Goal: Book appointment/travel/reservation

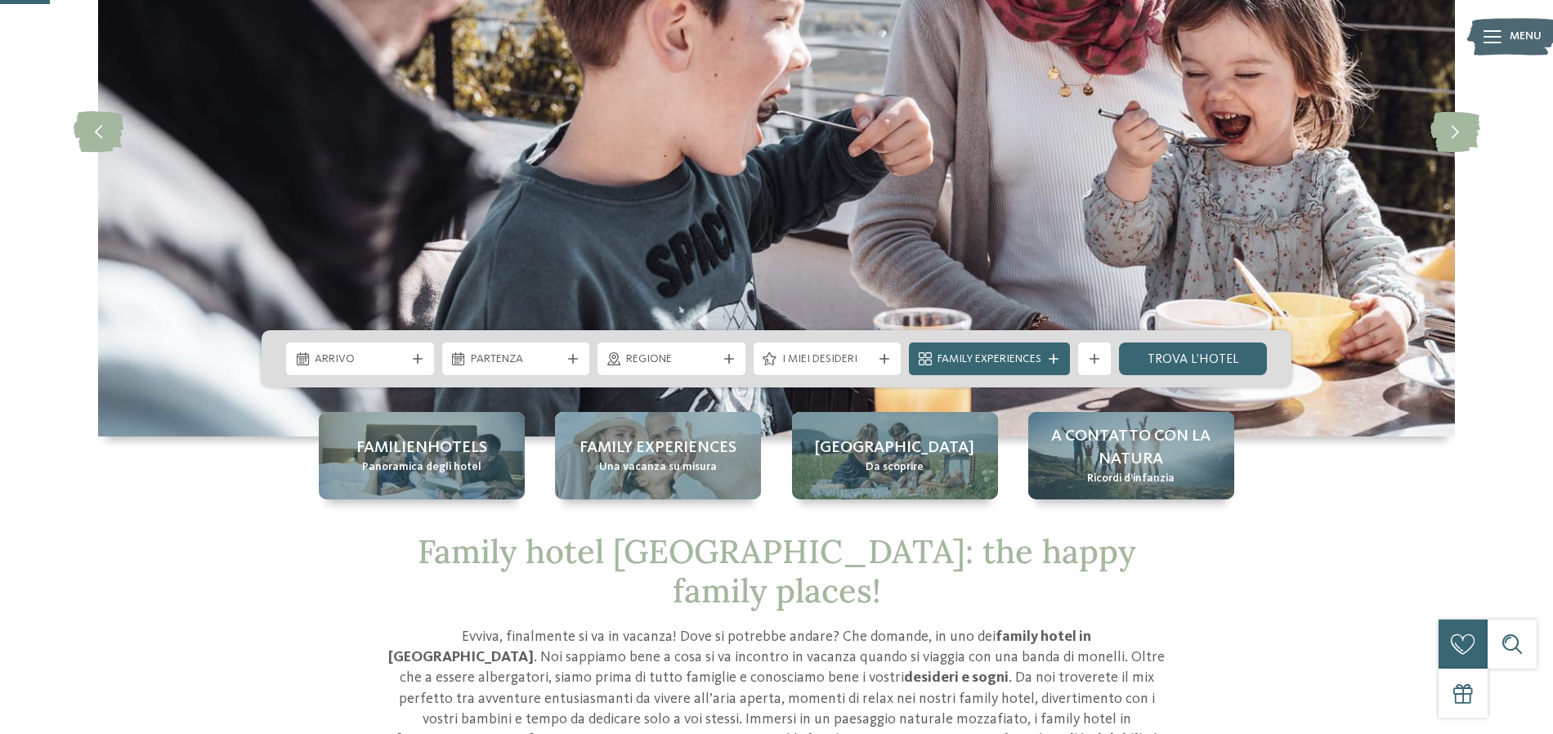
scroll to position [258, 0]
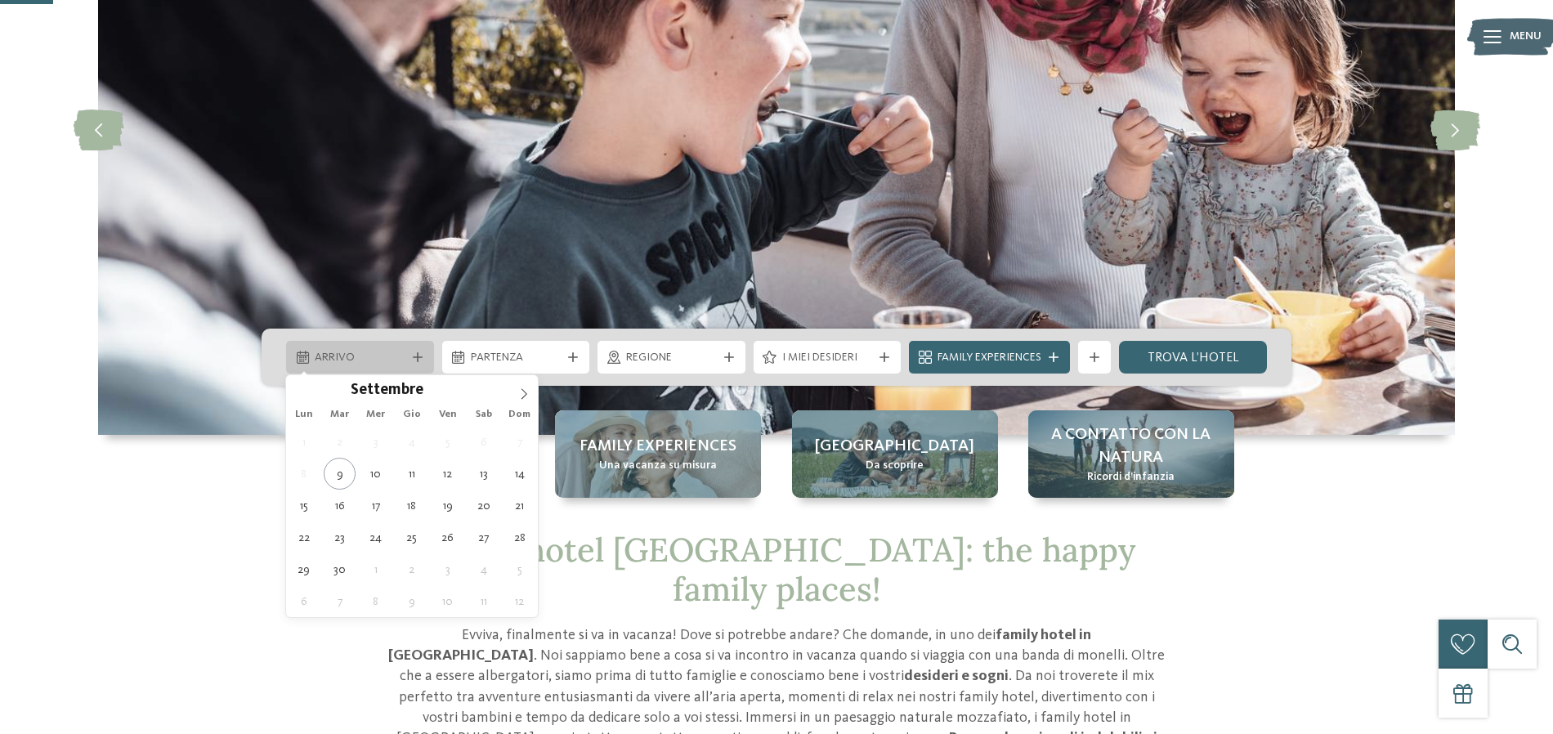
click at [420, 359] on icon at bounding box center [418, 357] width 10 height 10
click at [531, 398] on span at bounding box center [524, 389] width 28 height 28
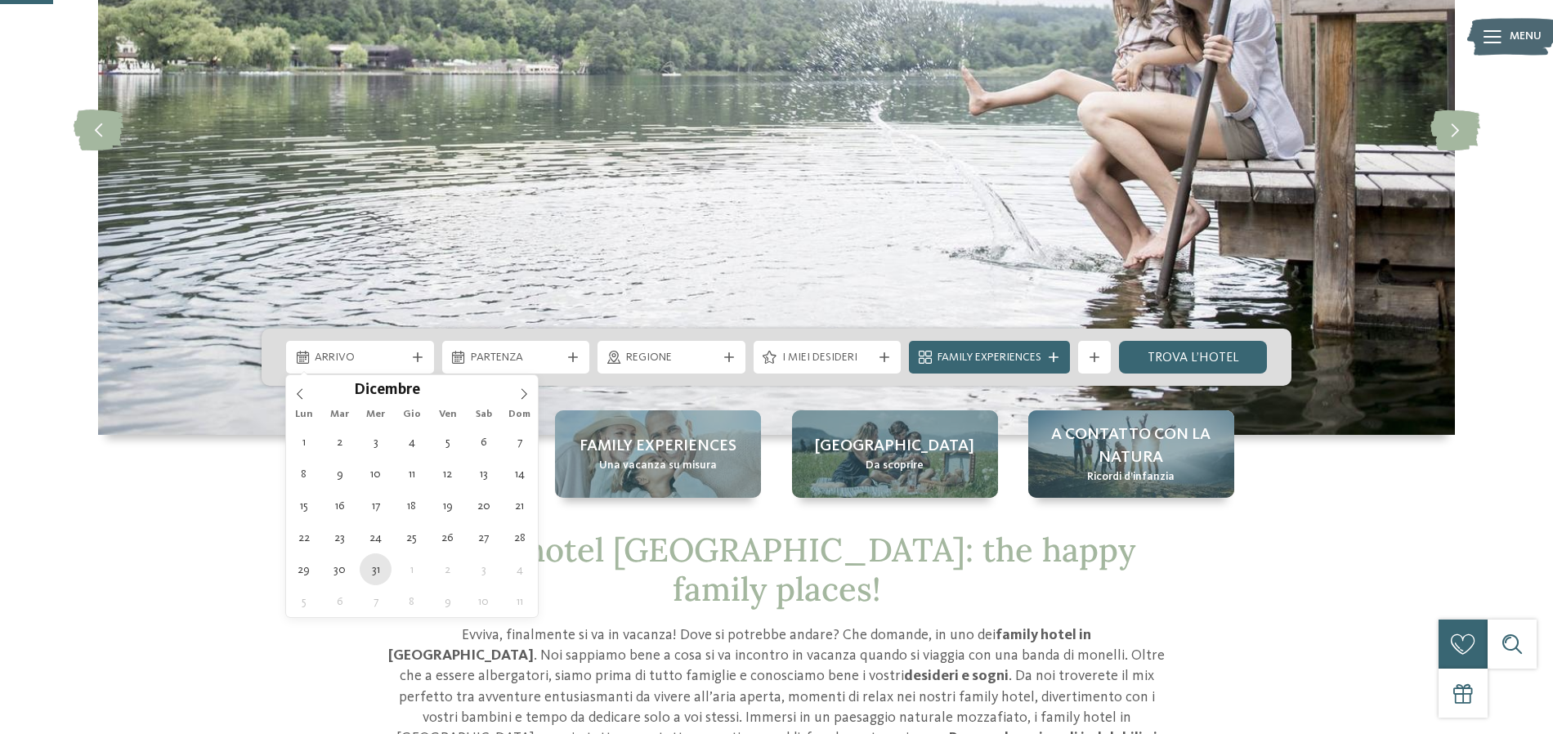
type div "31.12.2025"
type input "****"
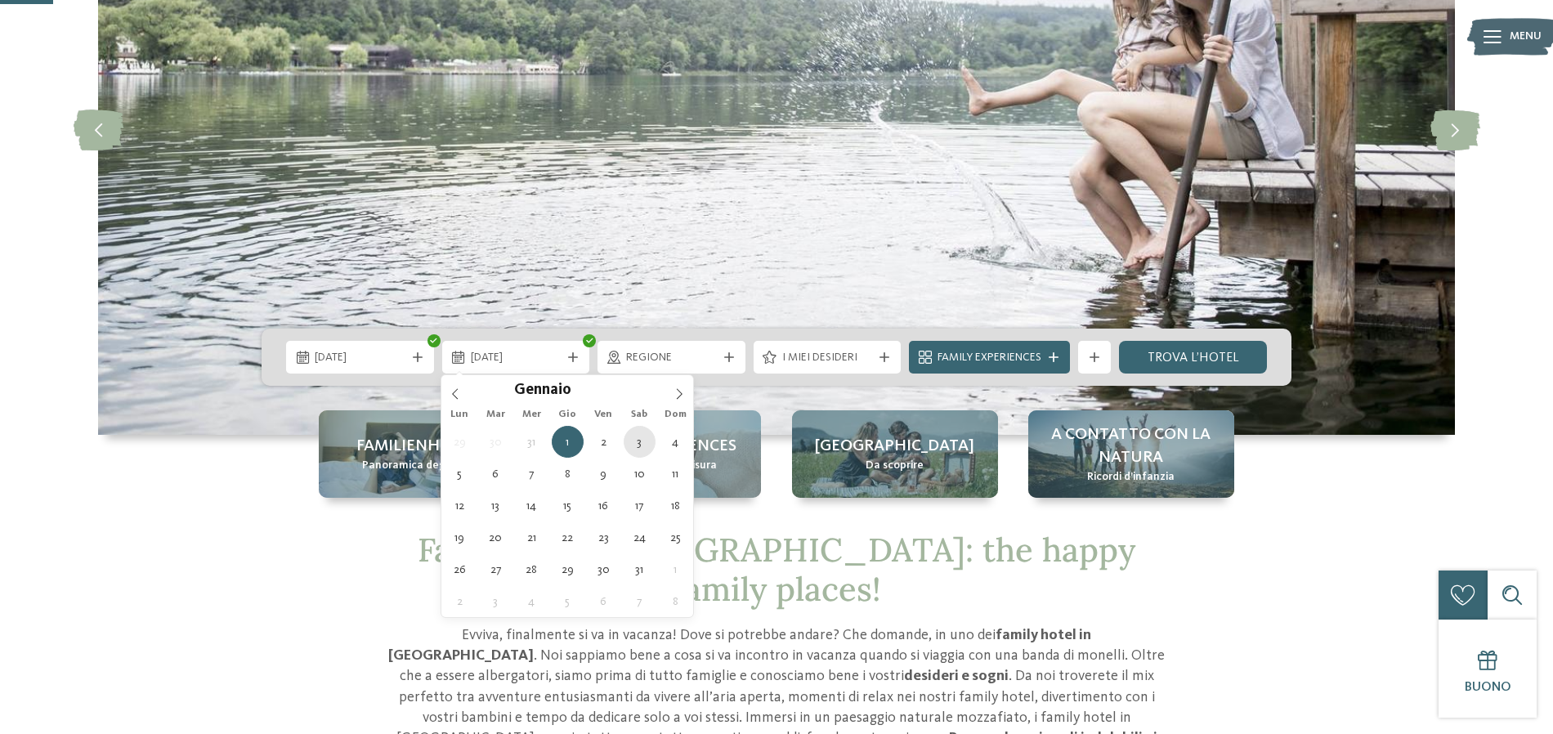
type div "03.01.2026"
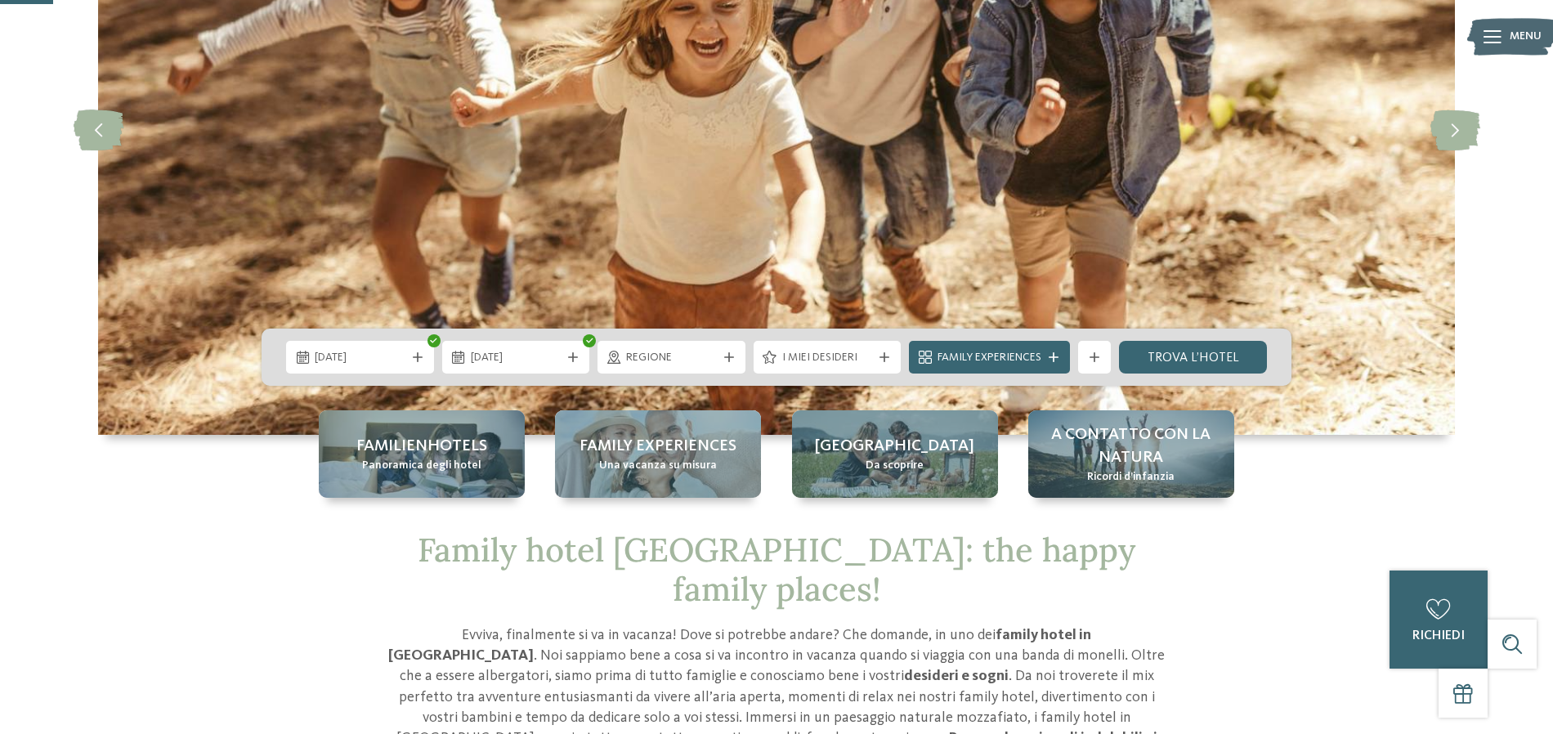
click at [1019, 358] on span "Family Experiences" at bounding box center [990, 358] width 104 height 16
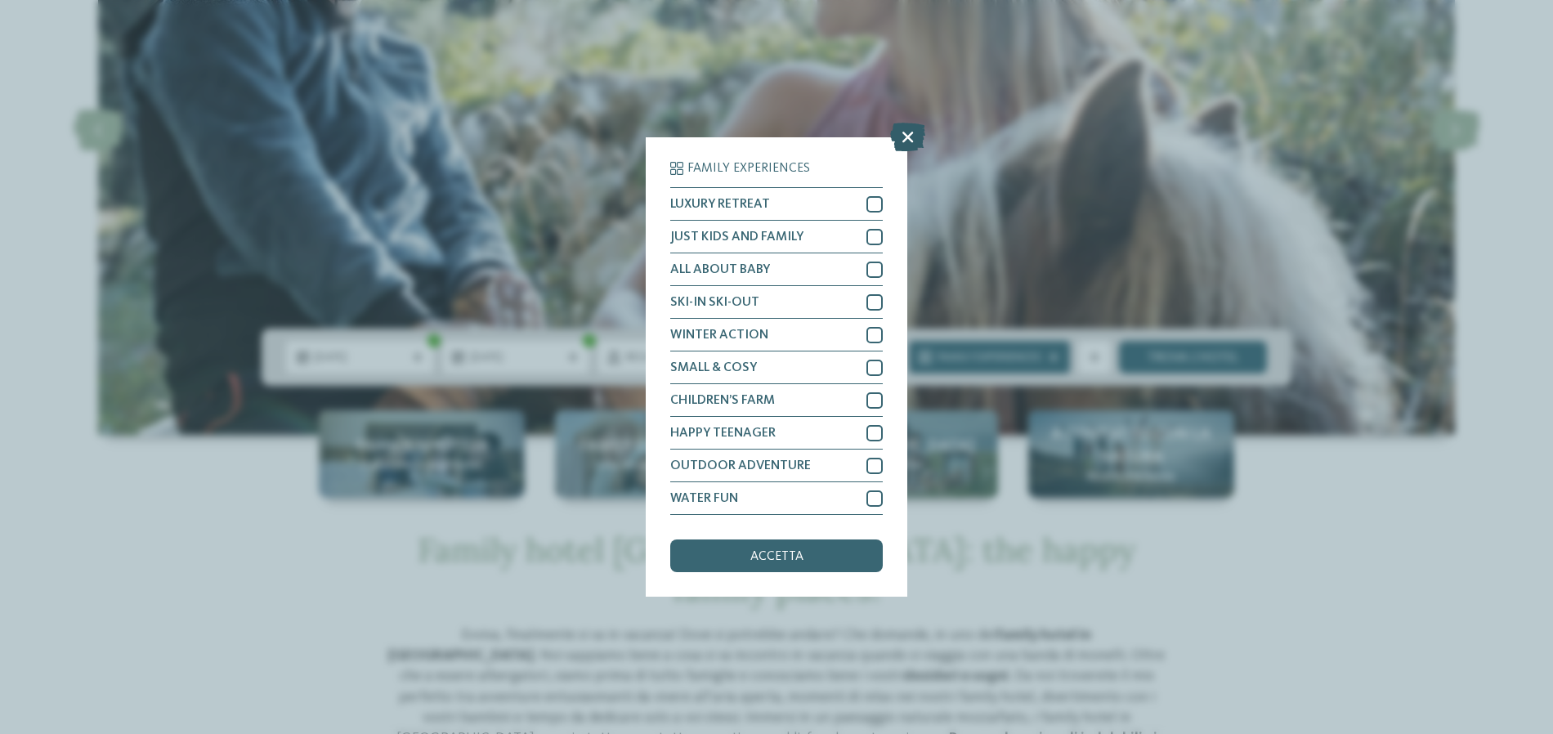
click at [907, 136] on icon at bounding box center [907, 137] width 35 height 29
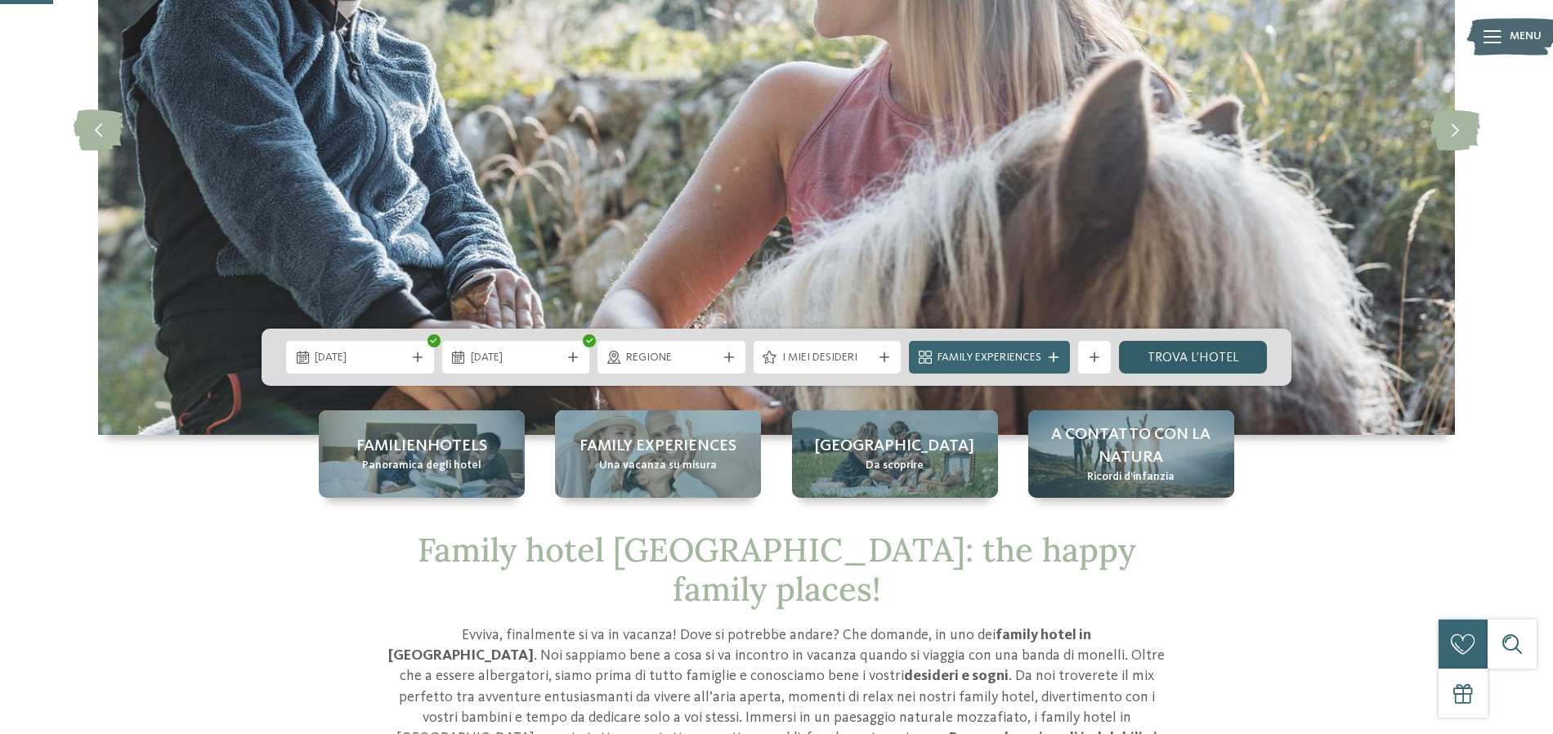
click at [1188, 353] on link "trova l’hotel" at bounding box center [1193, 357] width 148 height 33
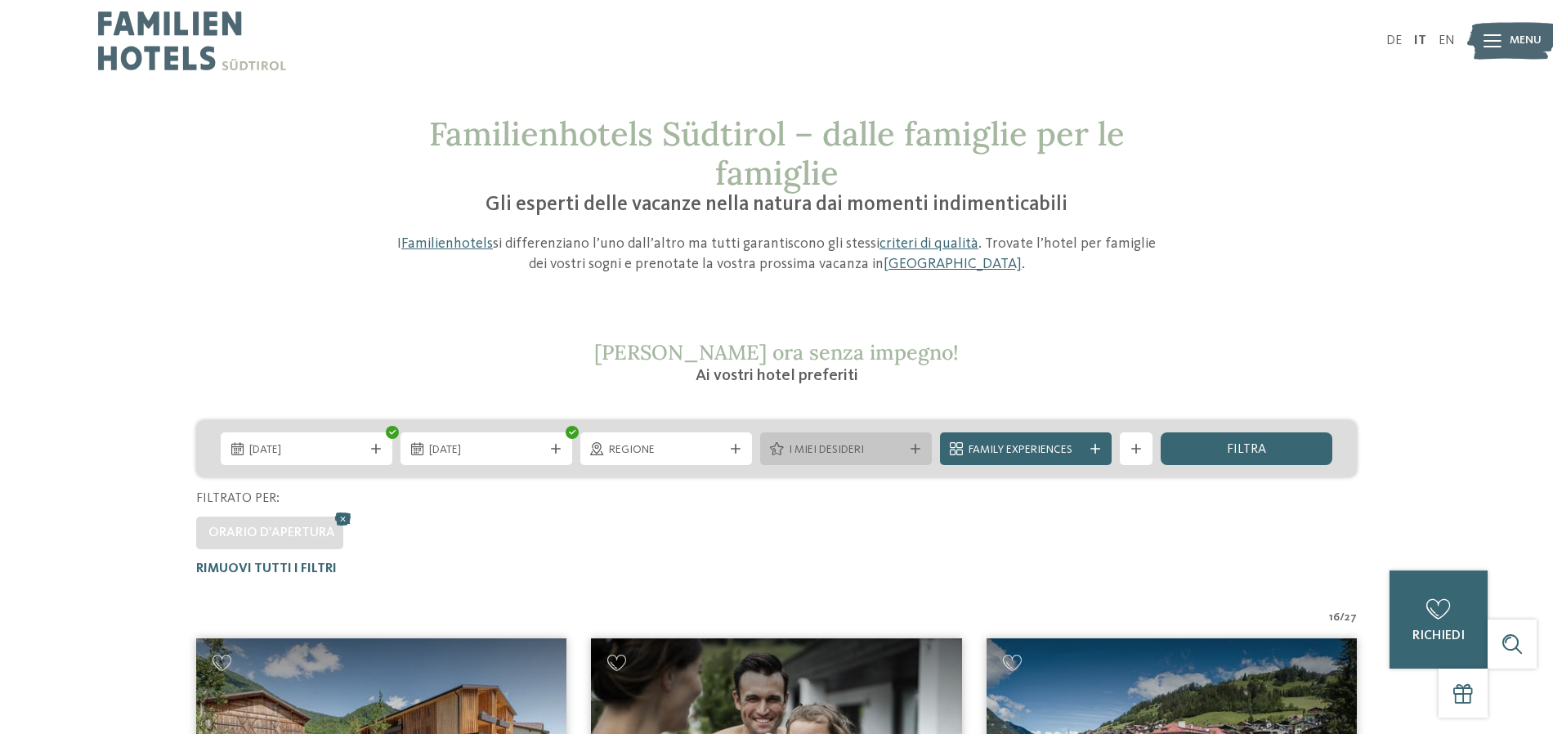
click at [859, 447] on span "I miei desideri" at bounding box center [846, 450] width 114 height 16
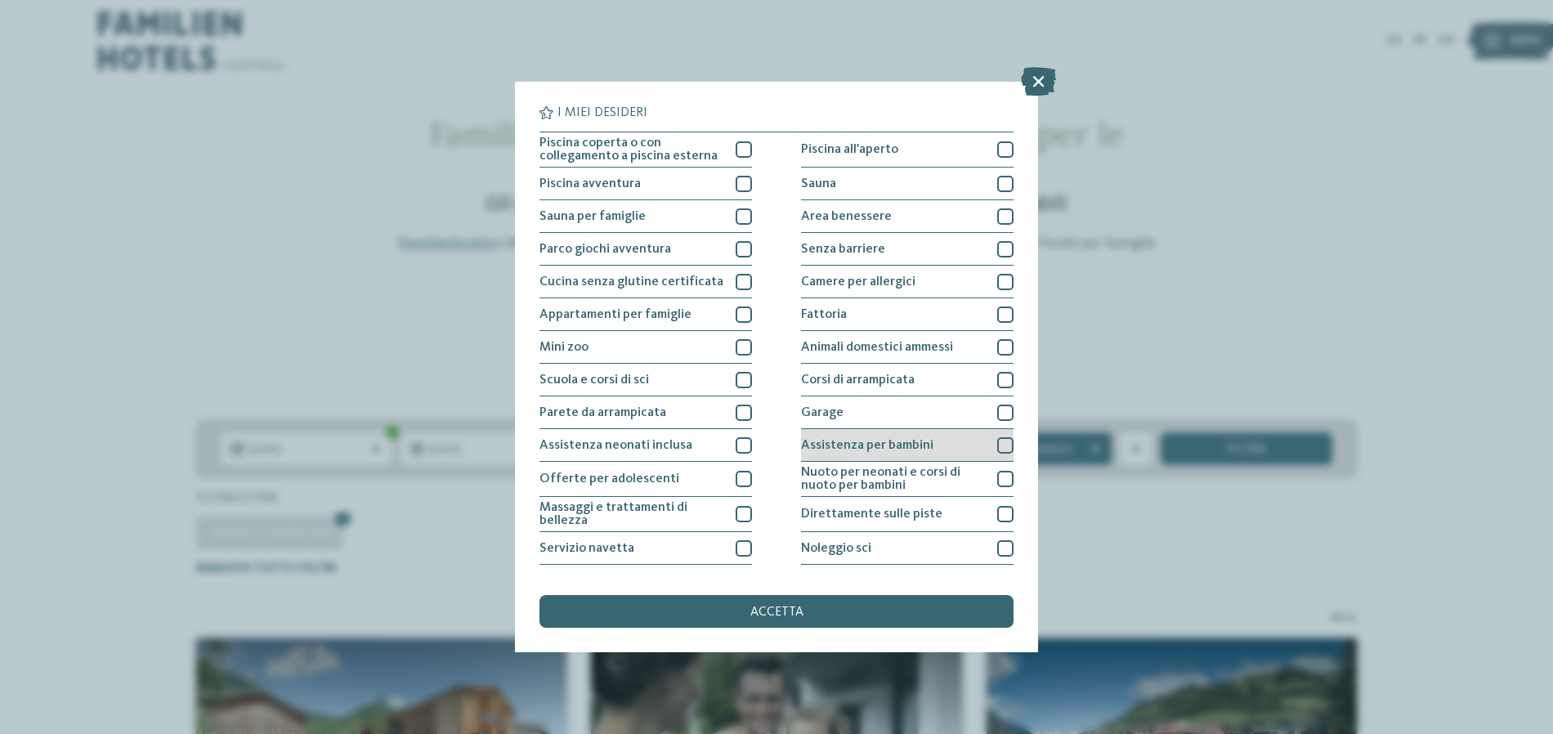
click at [1001, 444] on div at bounding box center [1005, 445] width 16 height 16
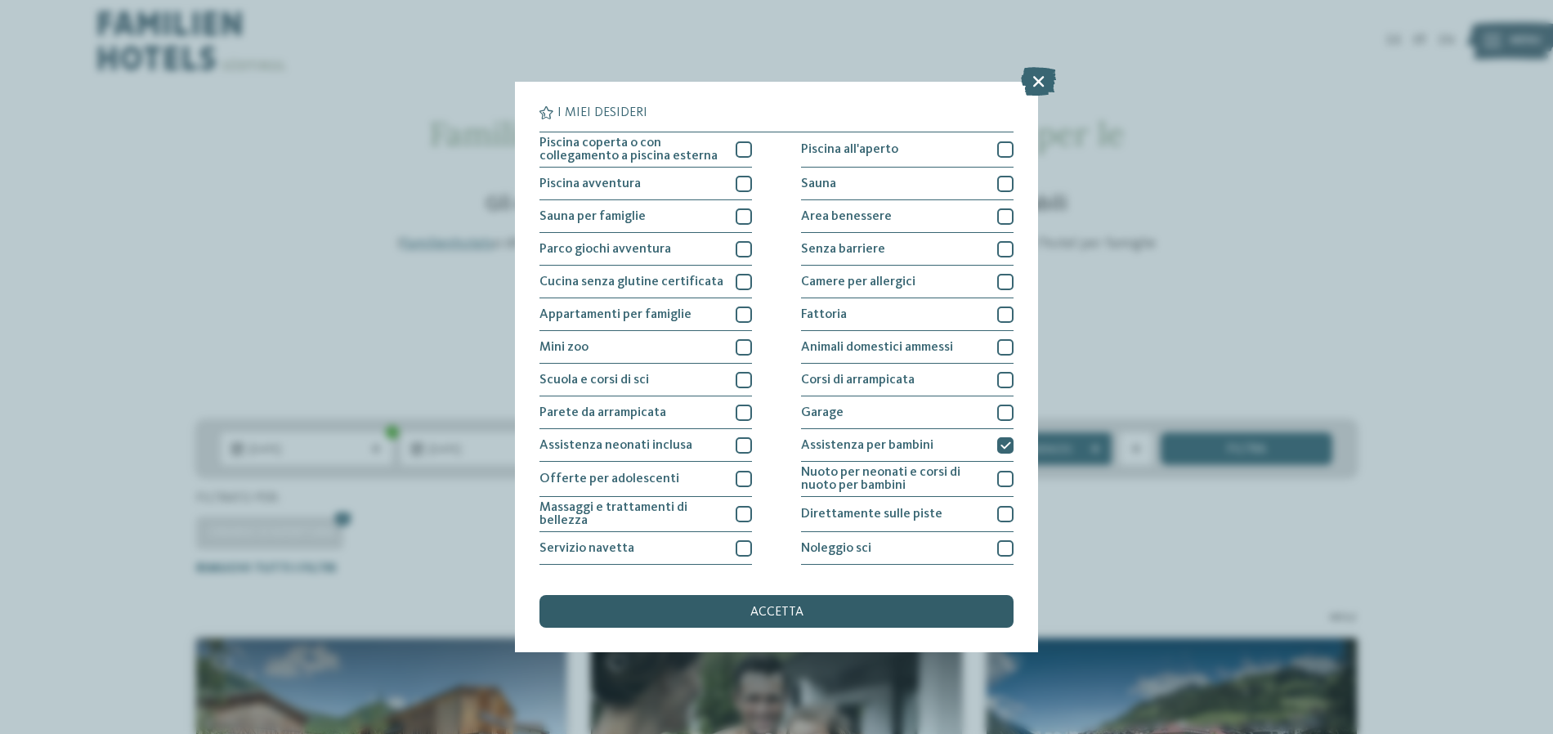
click at [842, 604] on div "accetta" at bounding box center [776, 611] width 474 height 33
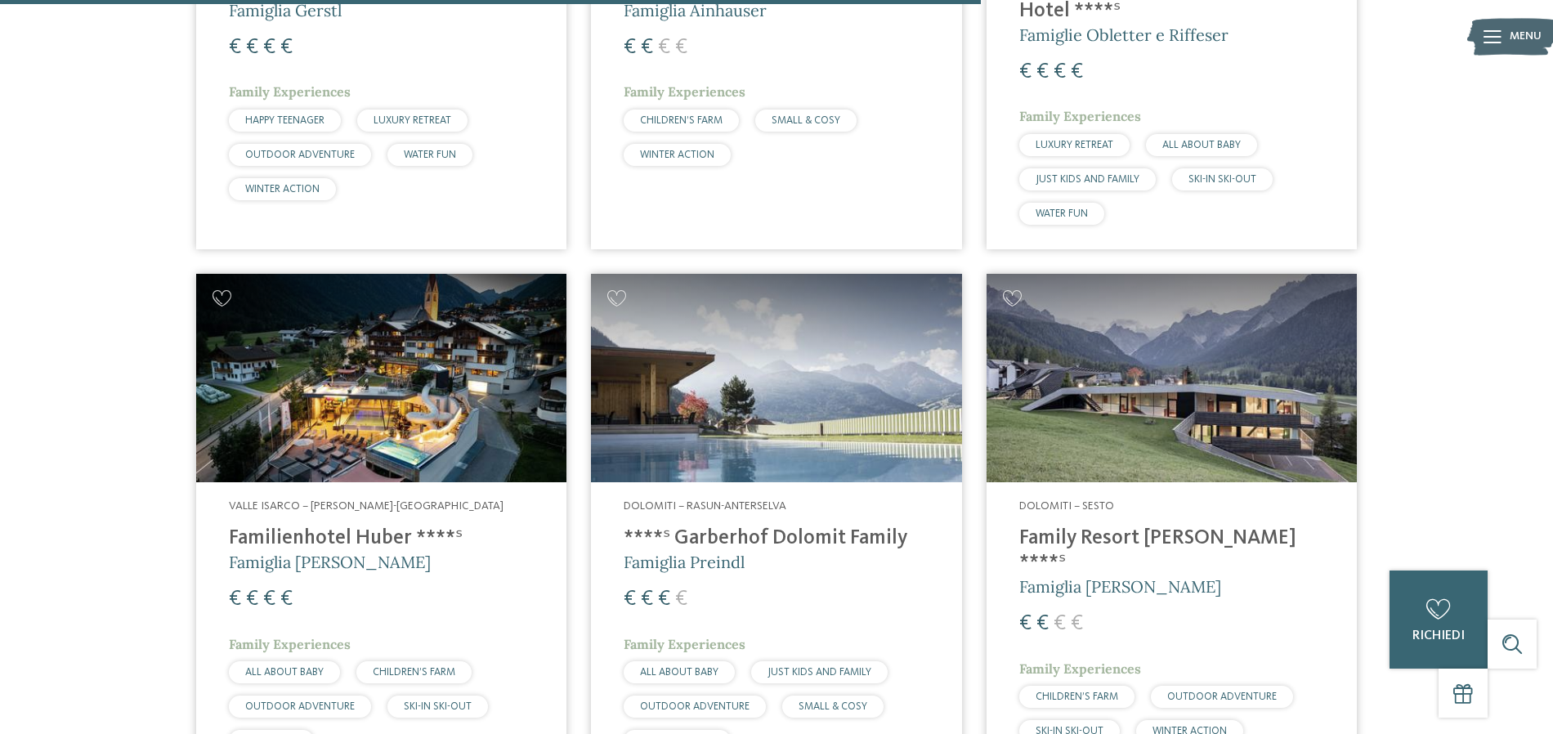
scroll to position [2576, 0]
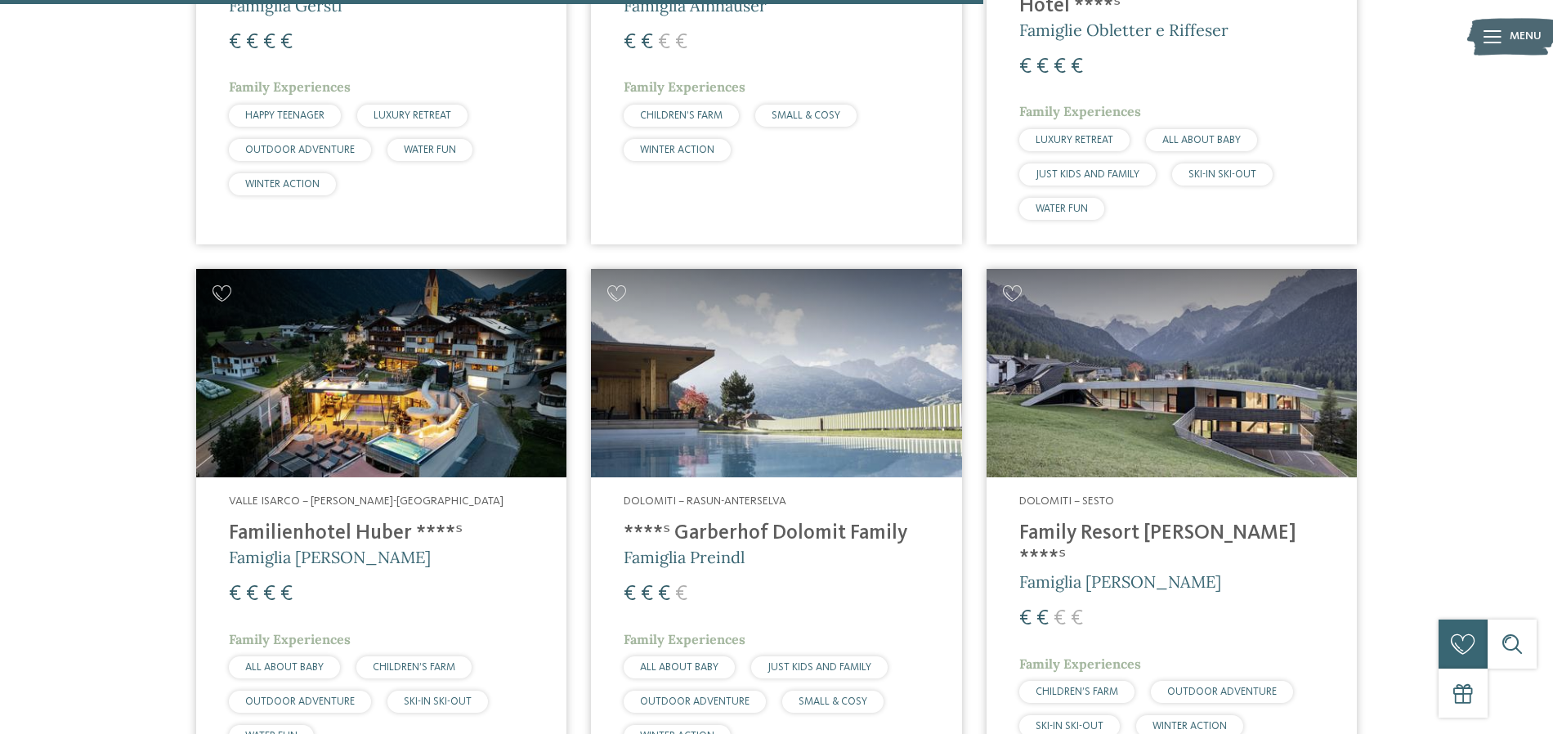
click at [754, 435] on img at bounding box center [776, 373] width 370 height 208
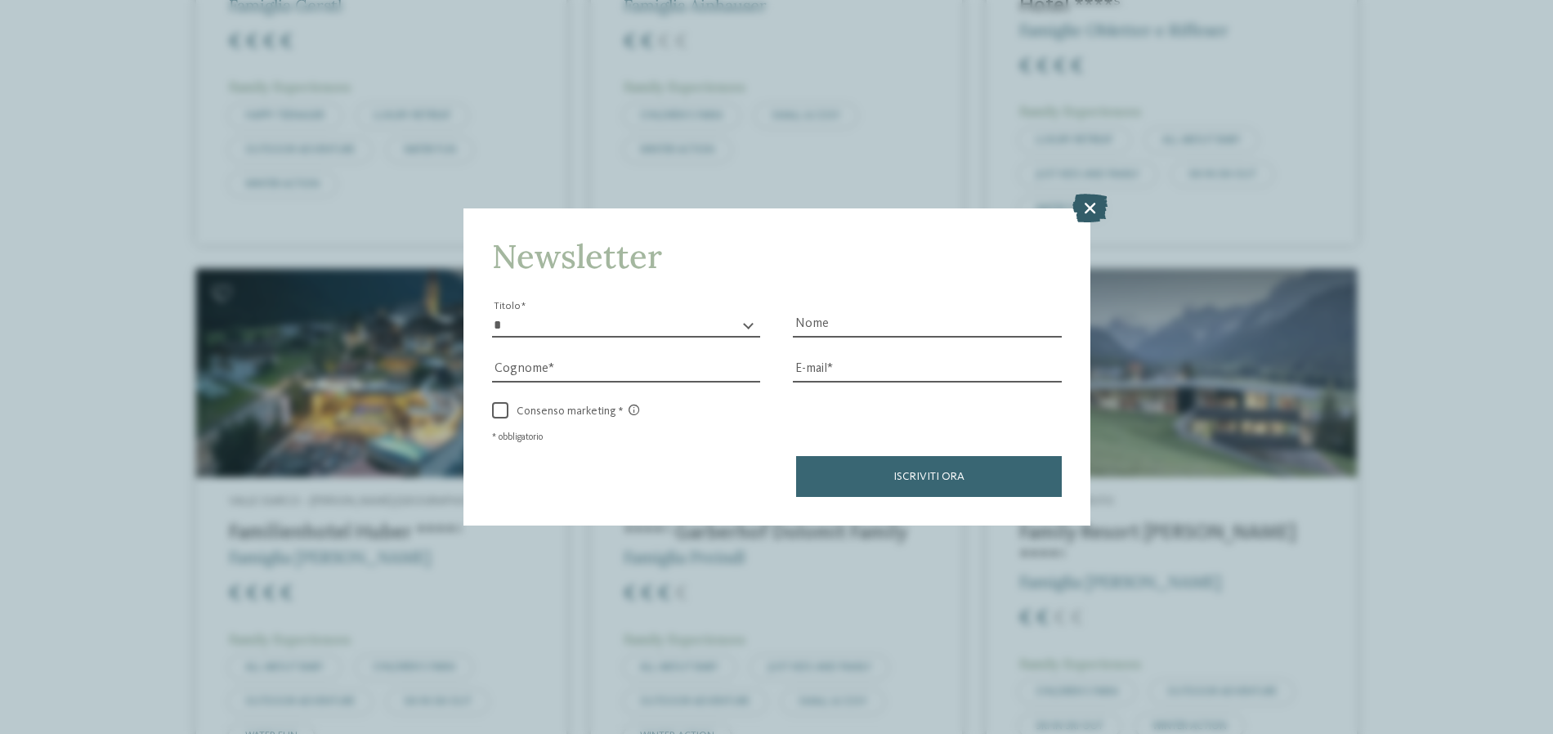
click at [1086, 206] on icon at bounding box center [1089, 207] width 35 height 29
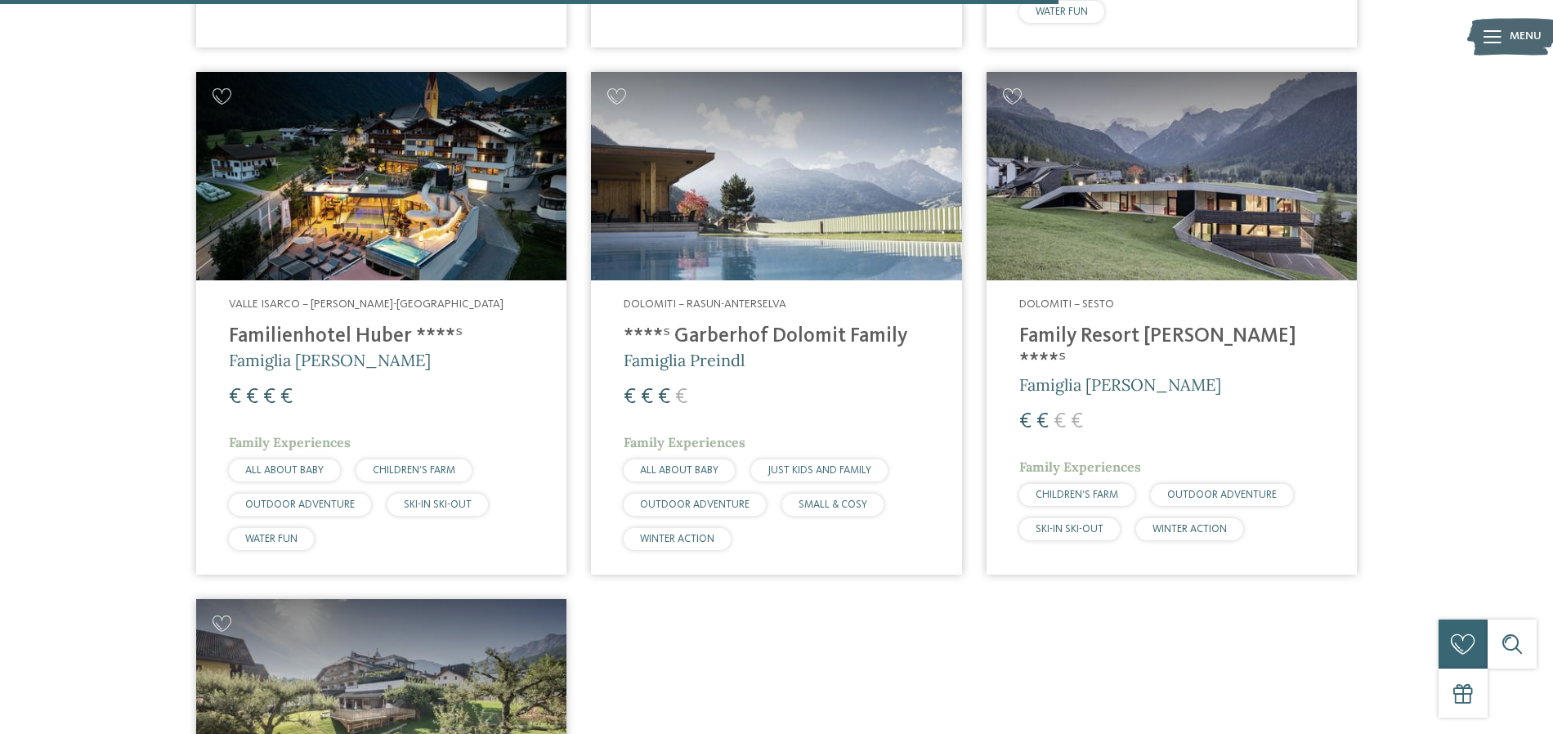
scroll to position [2774, 0]
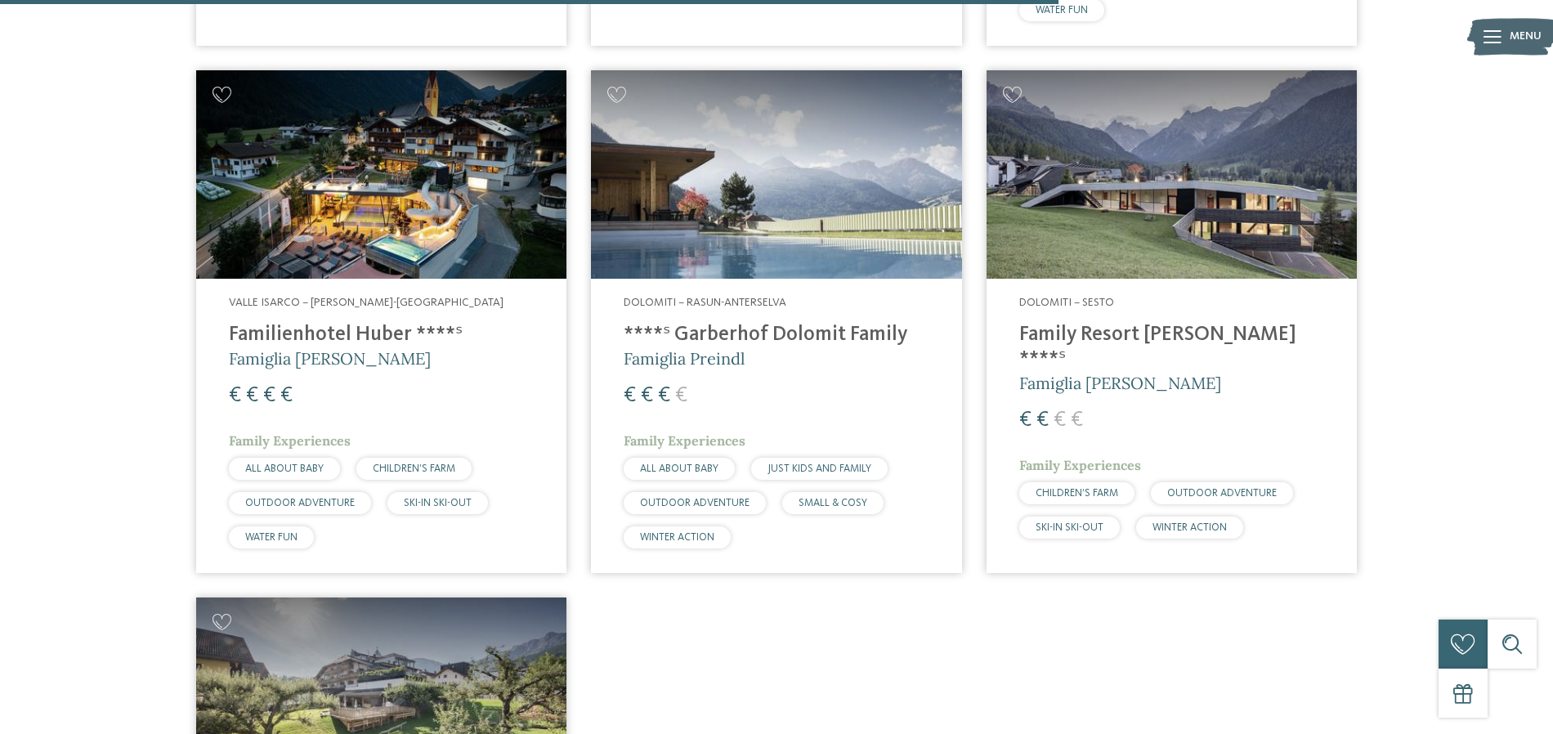
click at [1145, 334] on h4 "Family Resort Rainer ****ˢ" at bounding box center [1171, 347] width 305 height 49
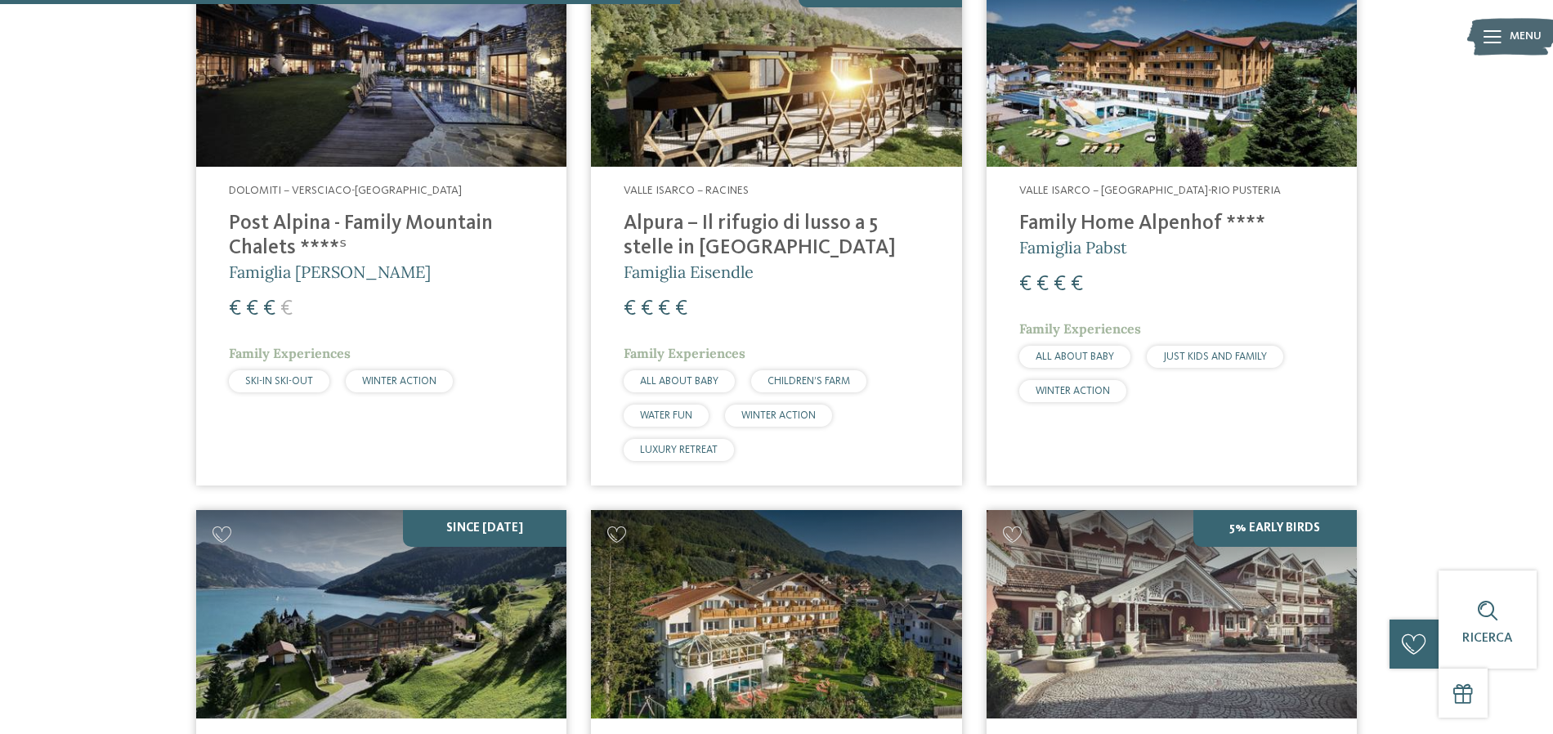
scroll to position [1759, 0]
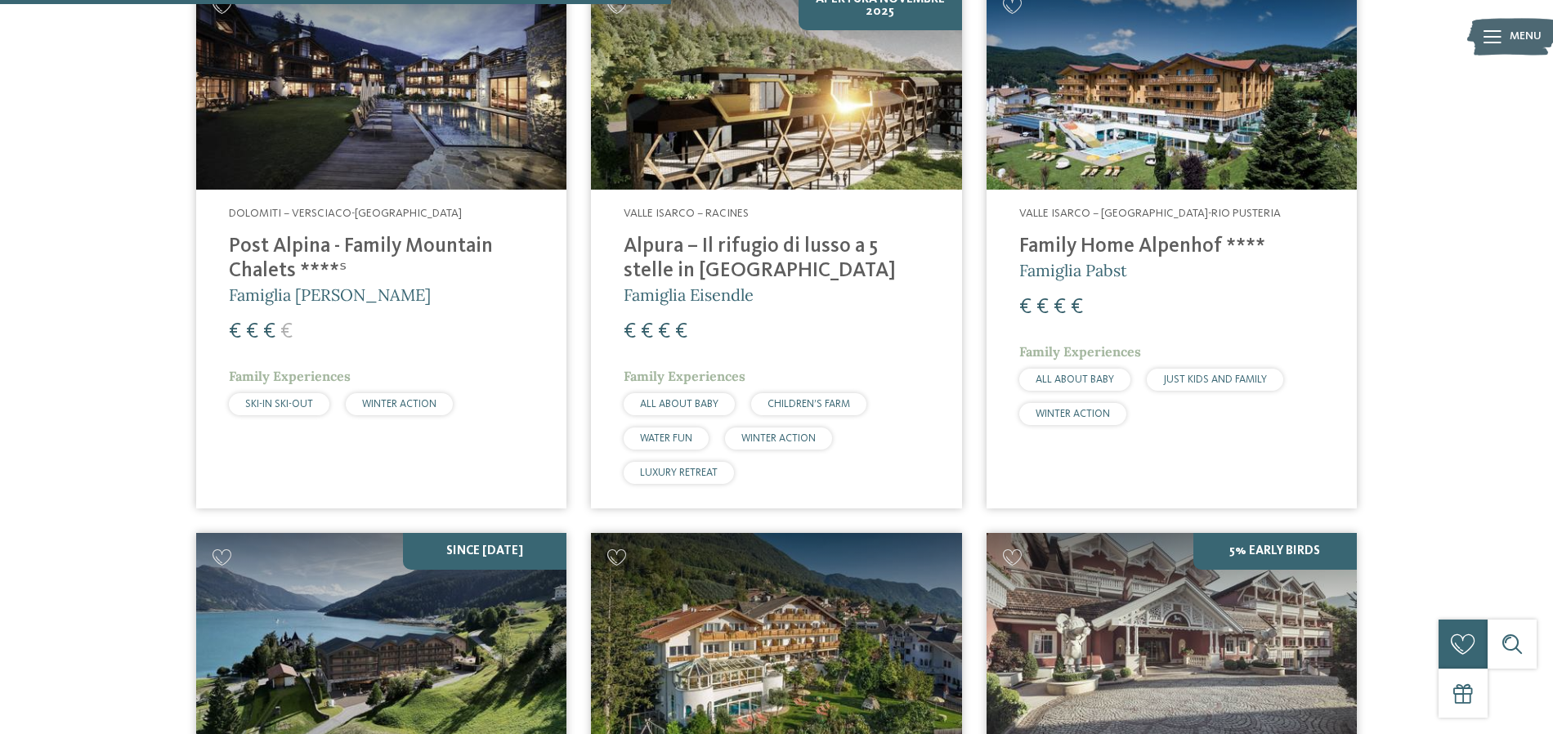
click at [717, 248] on h4 "Alpura – Il rifugio di lusso a 5 stelle in Alto Adige" at bounding box center [776, 259] width 305 height 49
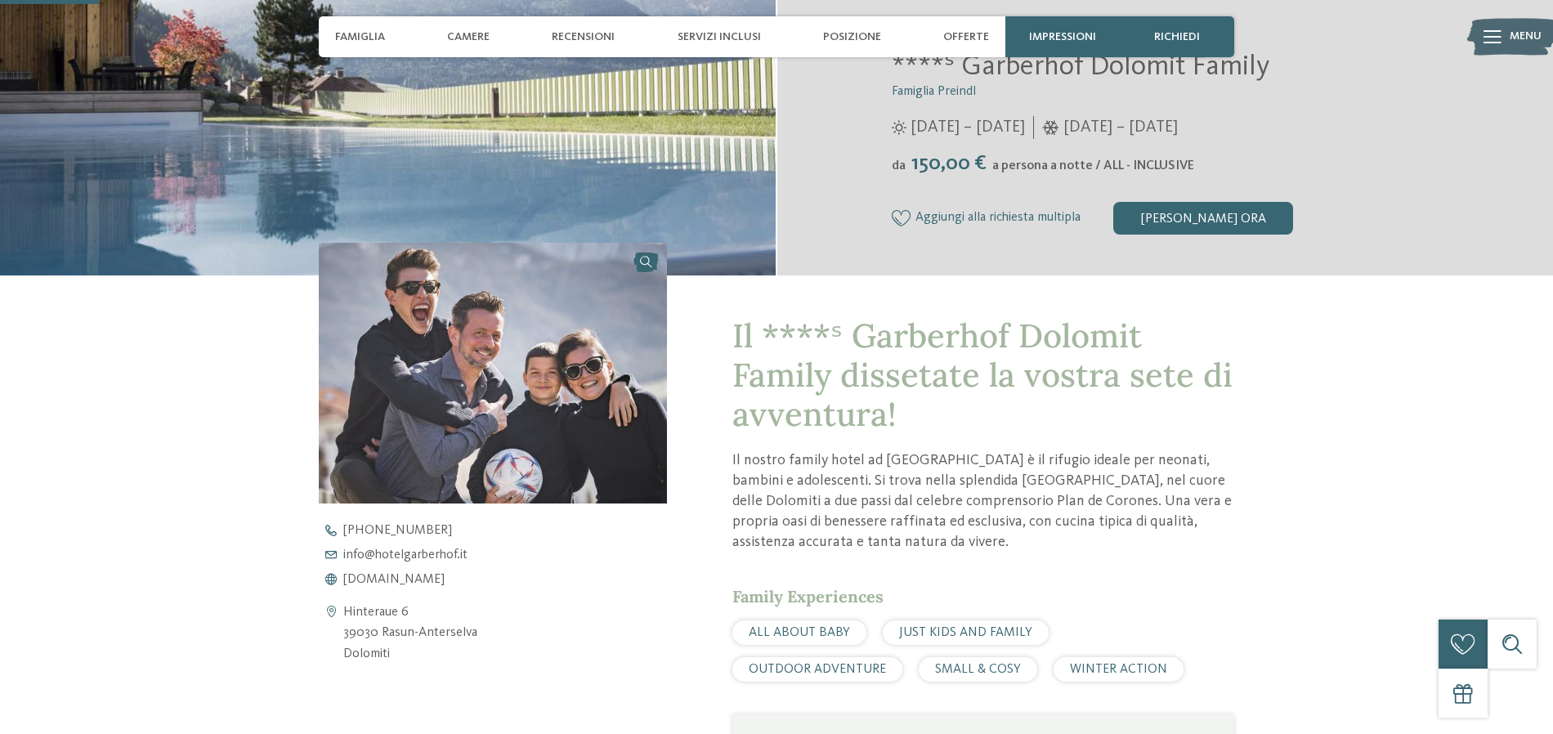
scroll to position [405, 0]
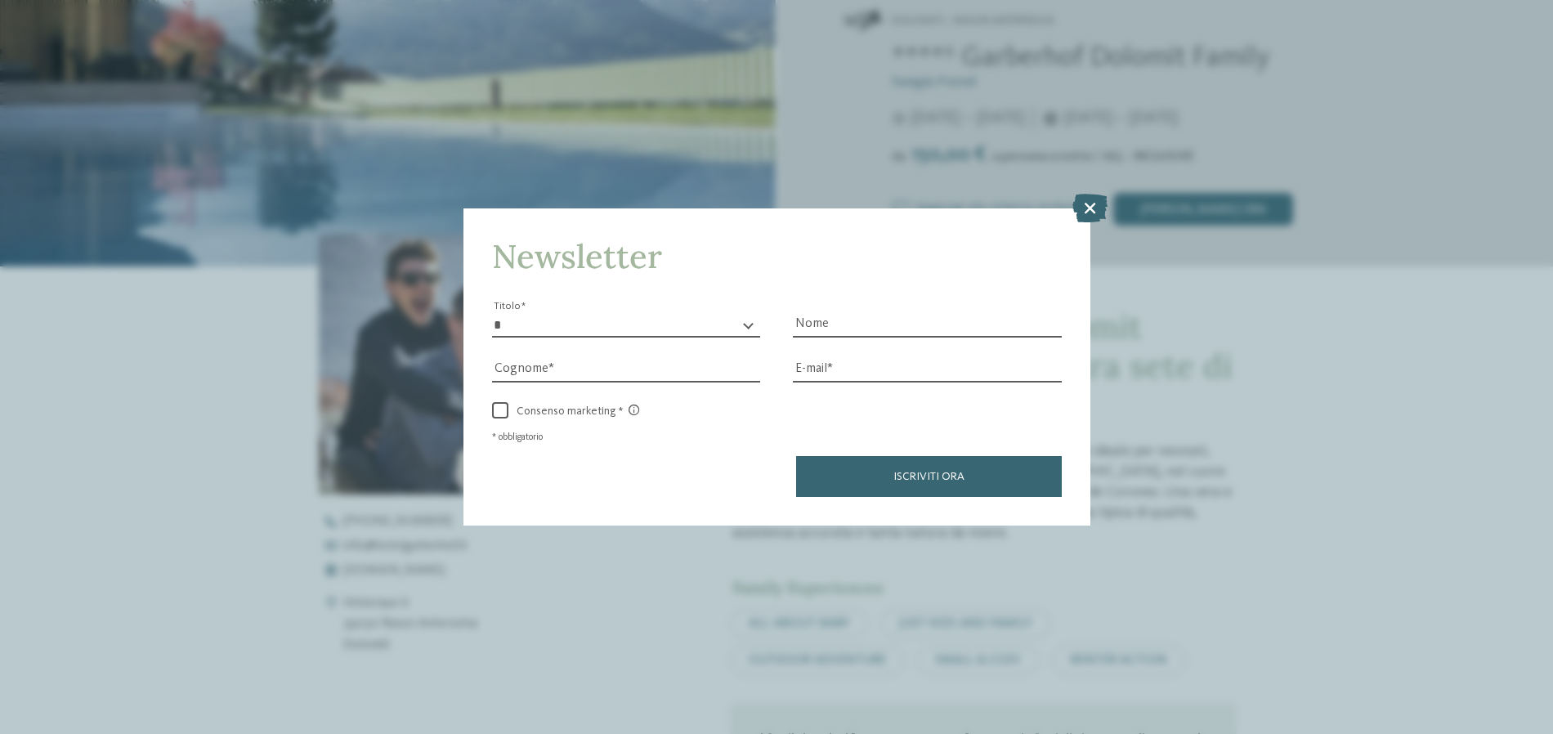
drag, startPoint x: 1095, startPoint y: 208, endPoint x: 1009, endPoint y: 241, distance: 92.1
click at [1094, 208] on icon at bounding box center [1089, 207] width 35 height 29
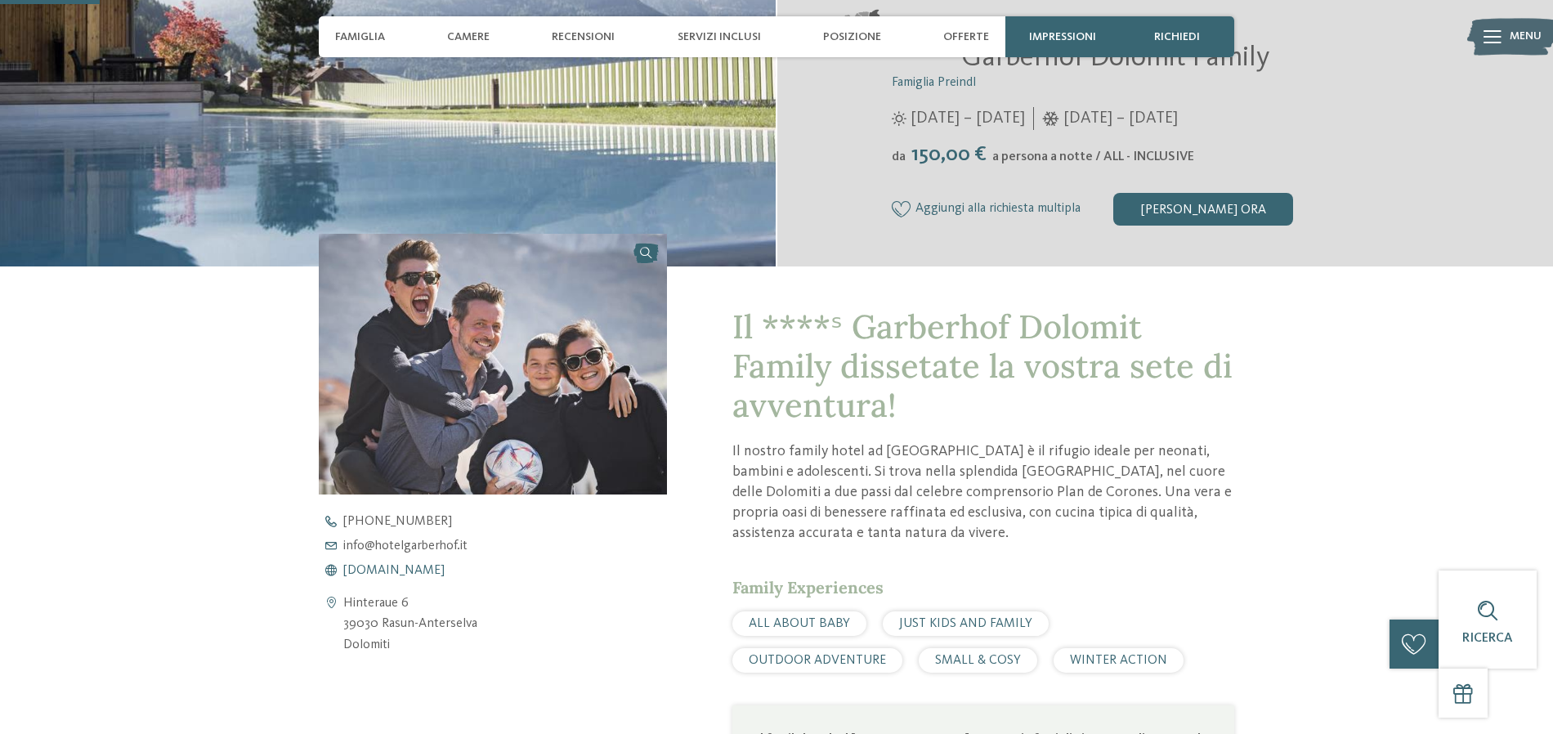
click at [438, 570] on span "[DOMAIN_NAME]" at bounding box center [393, 570] width 101 height 13
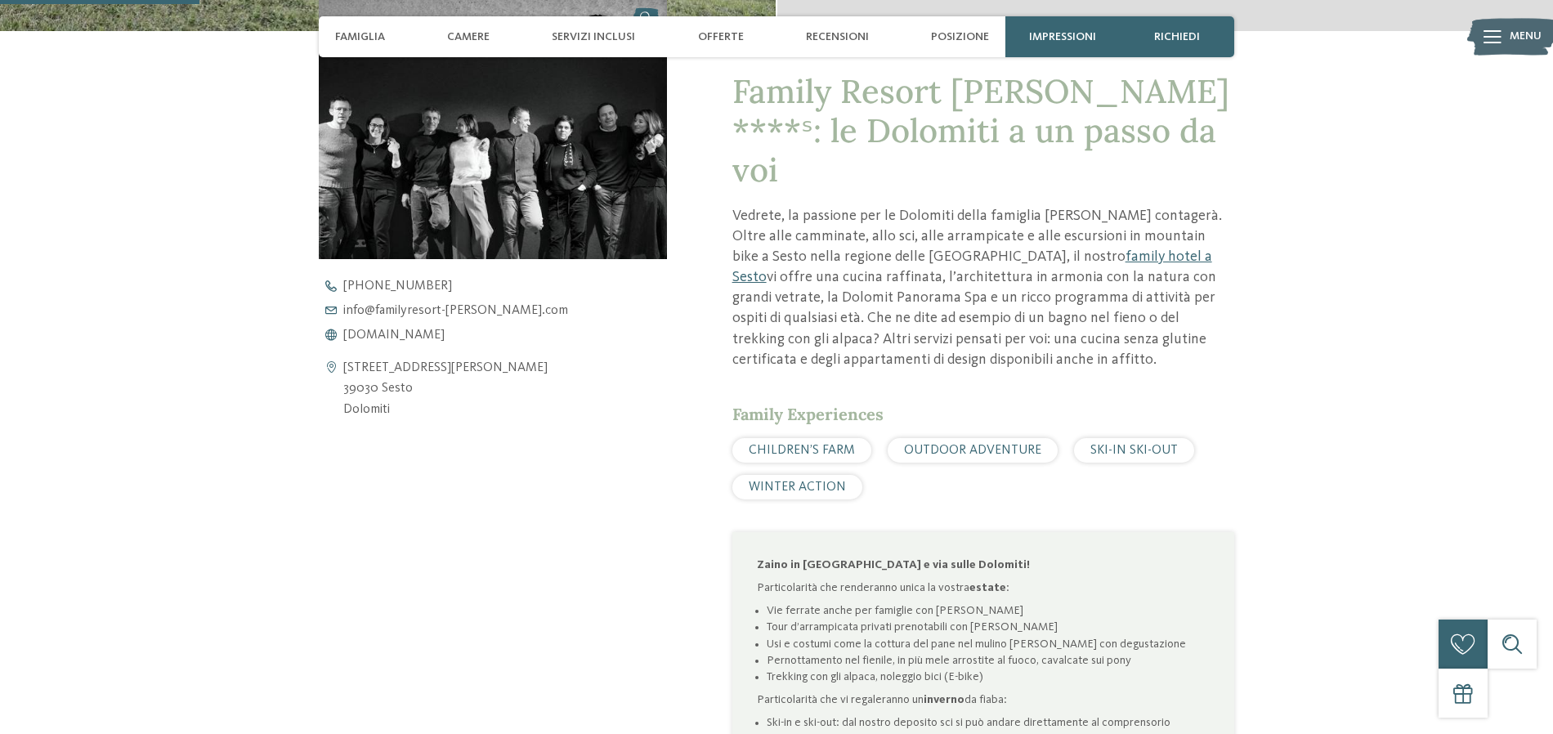
scroll to position [654, 0]
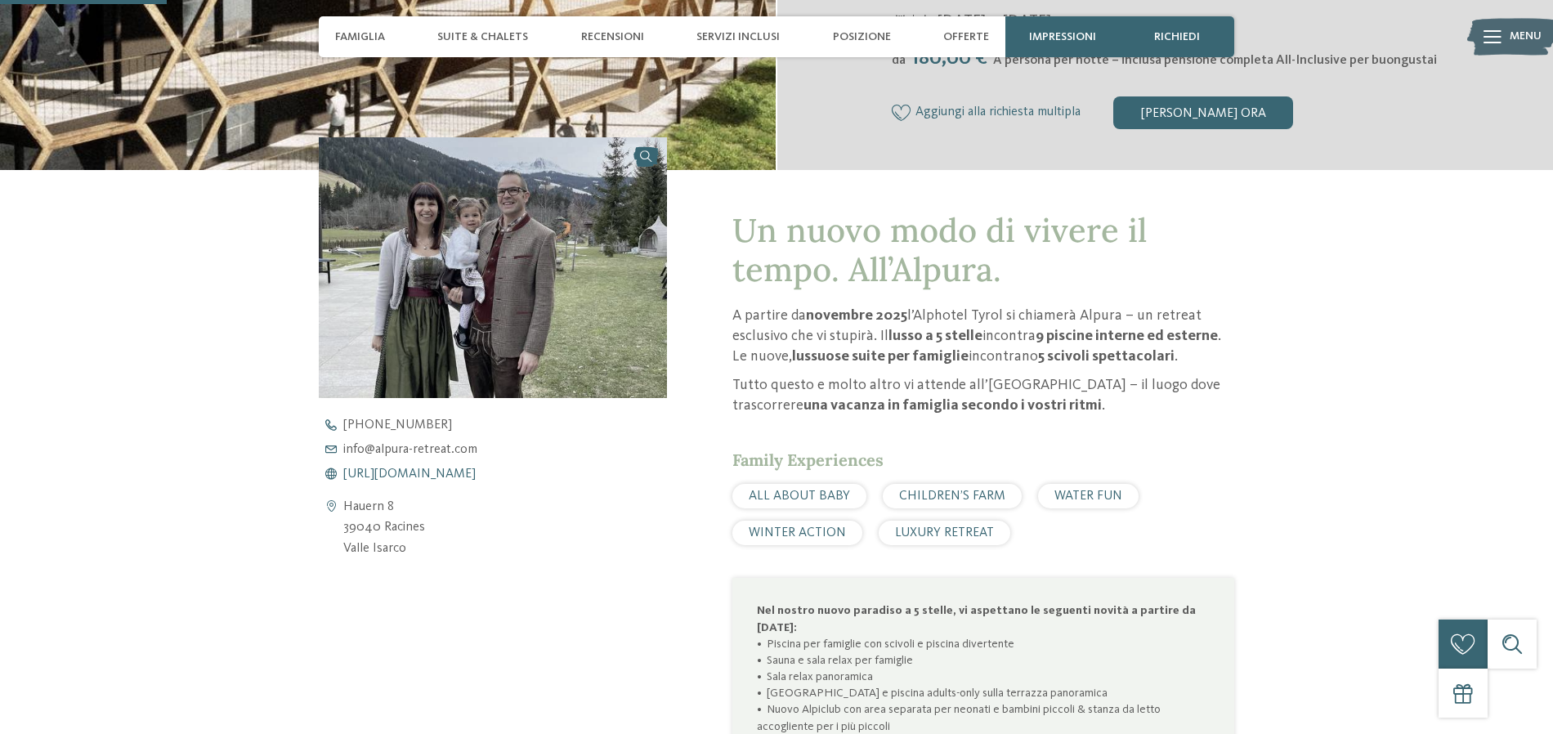
scroll to position [539, 0]
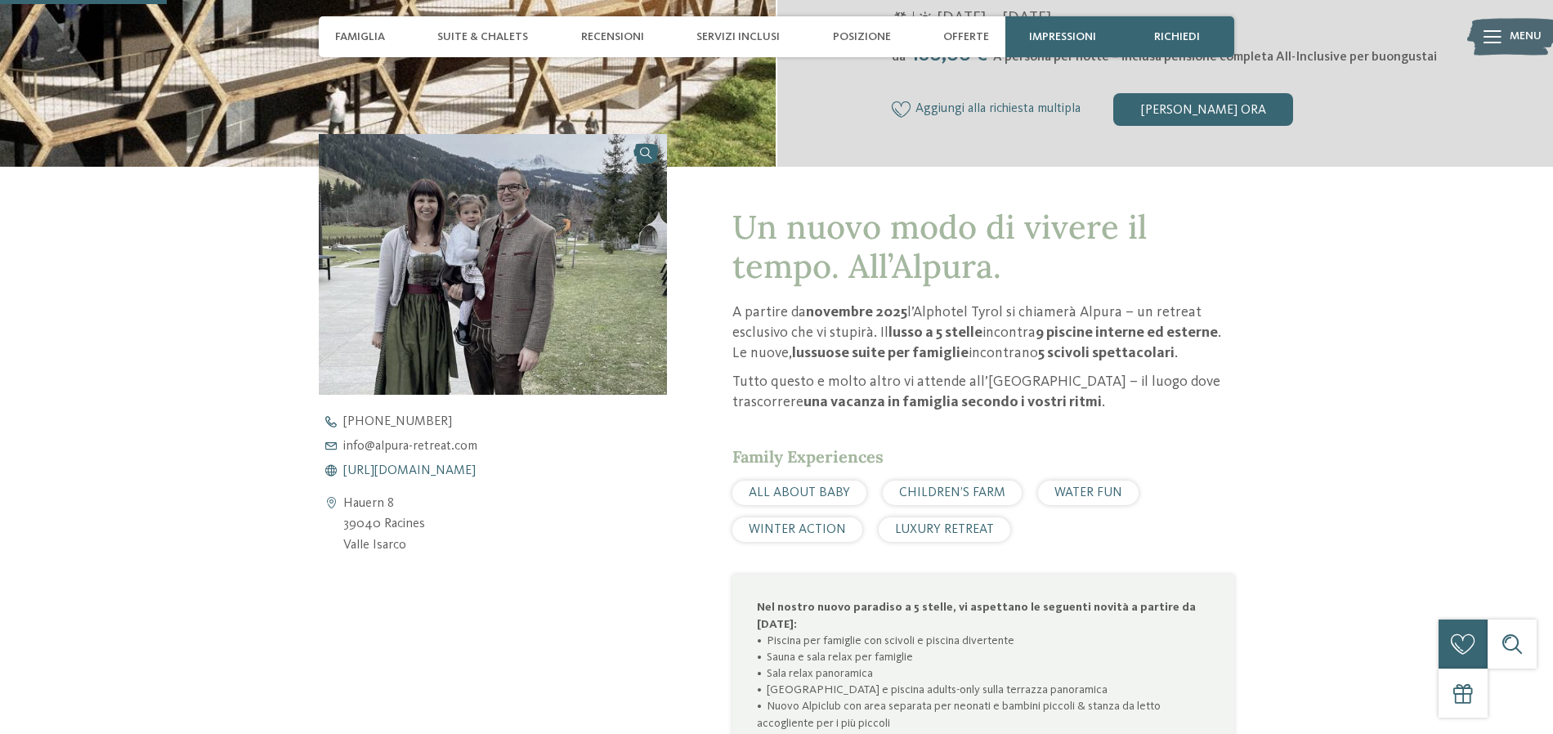
click at [476, 472] on span "https://www.alpura-retreat.com/it" at bounding box center [409, 470] width 132 height 13
